Goal: Find specific page/section: Find specific page/section

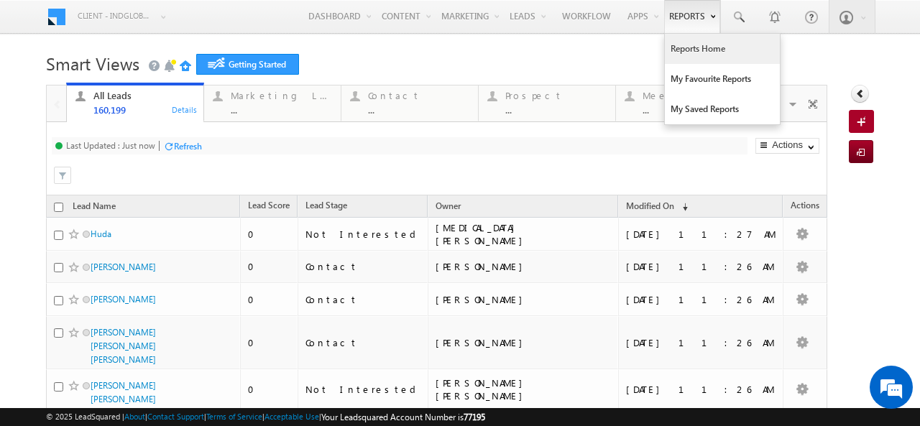
click at [694, 44] on link "Reports Home" at bounding box center [722, 49] width 115 height 30
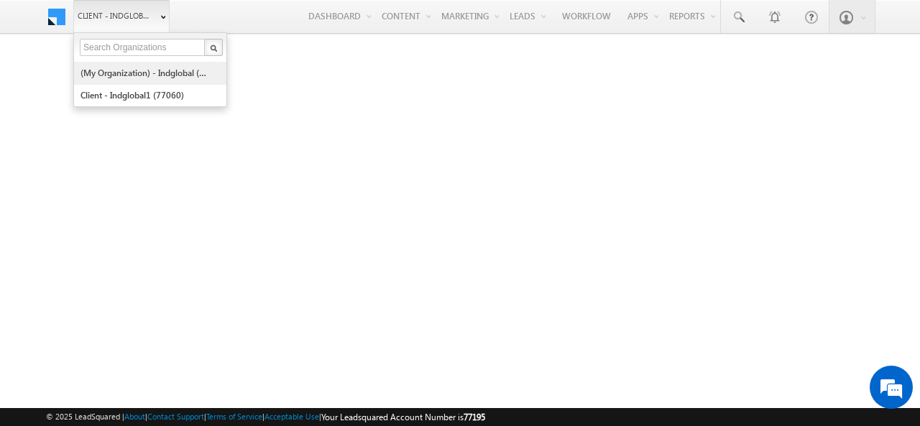
click at [109, 74] on link "(My Organization) - indglobal (48060)" at bounding box center [146, 73] width 132 height 22
